Goal: Connect with others: Find contact information

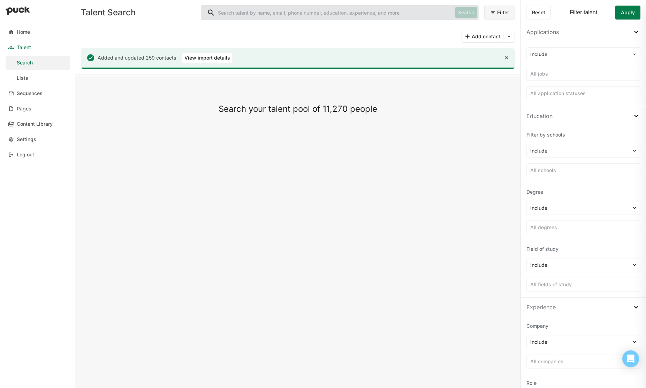
click at [18, 78] on div "Lists" at bounding box center [23, 78] width 12 height 6
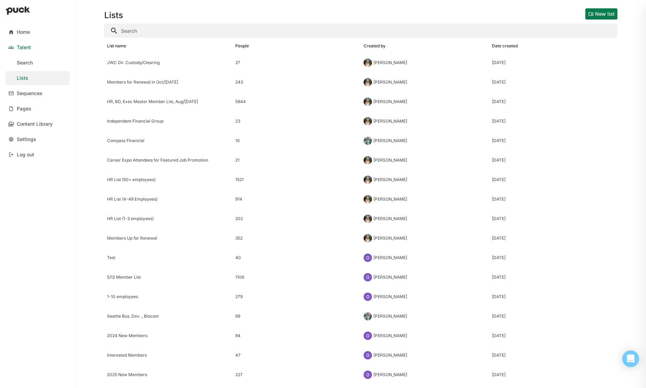
click at [140, 65] on div "JWC Dir. Custody/Clearing" at bounding box center [168, 62] width 123 height 5
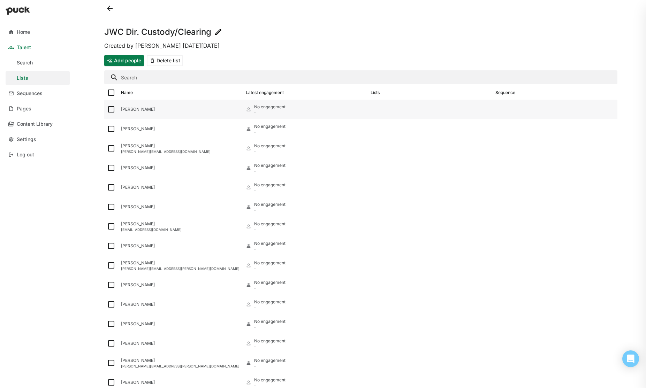
click at [138, 111] on div "[PERSON_NAME]" at bounding box center [180, 109] width 119 height 5
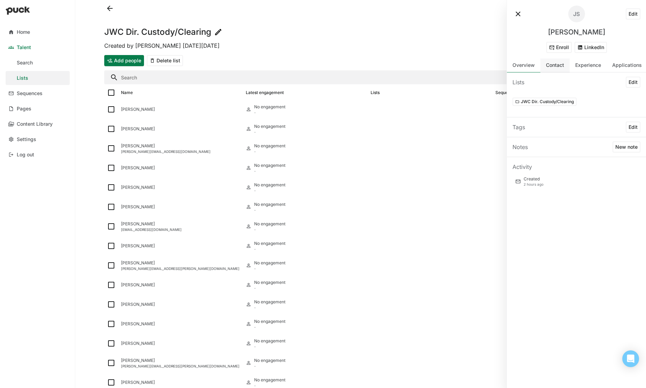
click at [551, 67] on div "Contact" at bounding box center [555, 65] width 18 height 6
click at [517, 12] on button at bounding box center [517, 13] width 11 height 11
